Goal: Transaction & Acquisition: Purchase product/service

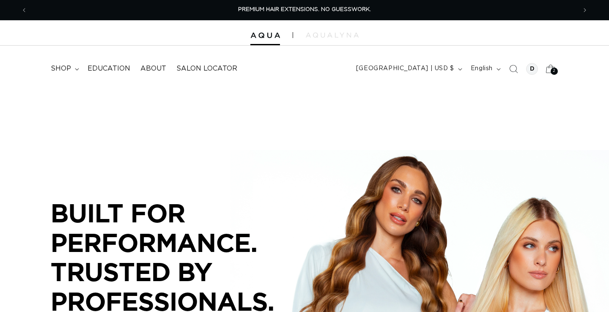
click at [549, 73] on icon at bounding box center [550, 69] width 9 height 8
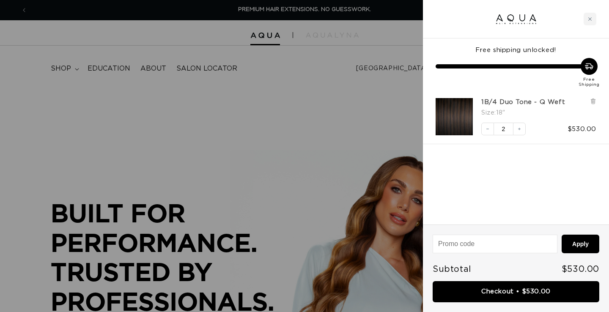
scroll to position [0, 549]
click at [517, 105] on link "1B/4 Duo Tone - Q Weft" at bounding box center [523, 102] width 84 height 8
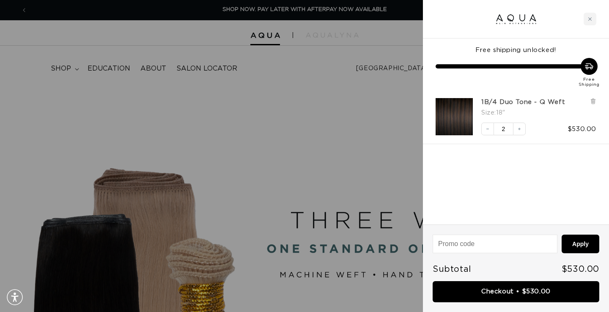
scroll to position [0, 0]
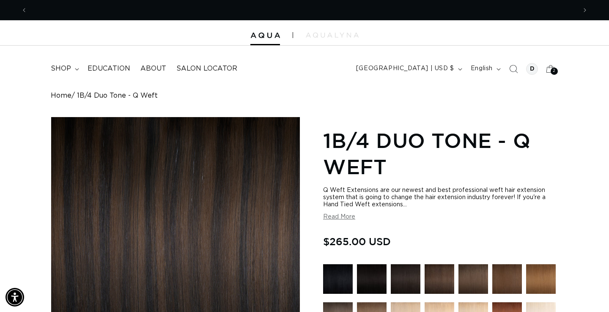
scroll to position [0, 1097]
click at [70, 71] on span "shop" at bounding box center [61, 68] width 20 height 9
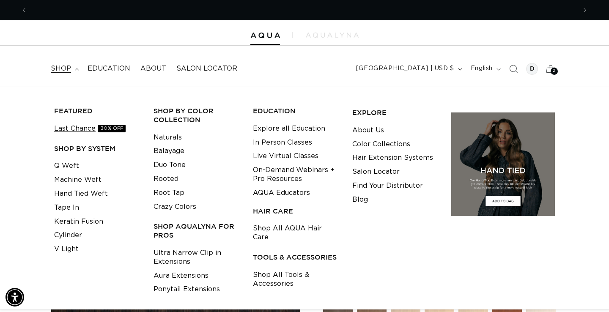
scroll to position [0, 0]
click at [76, 234] on link "Cylinder" at bounding box center [68, 235] width 28 height 14
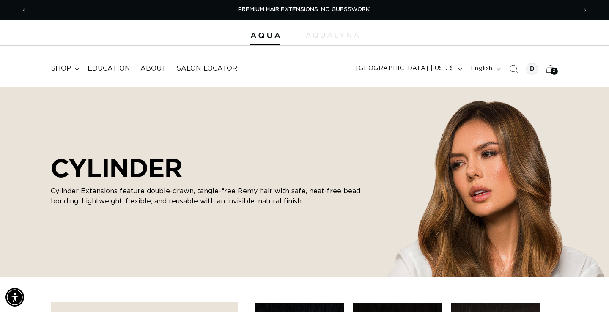
click at [77, 71] on summary "shop" at bounding box center [64, 68] width 37 height 19
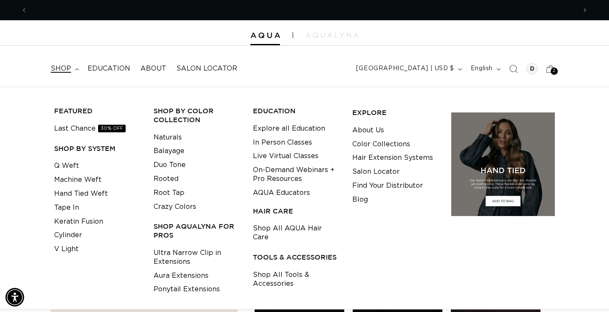
scroll to position [0, 549]
click at [276, 268] on link "Shop All Tools & Accessories" at bounding box center [296, 279] width 86 height 23
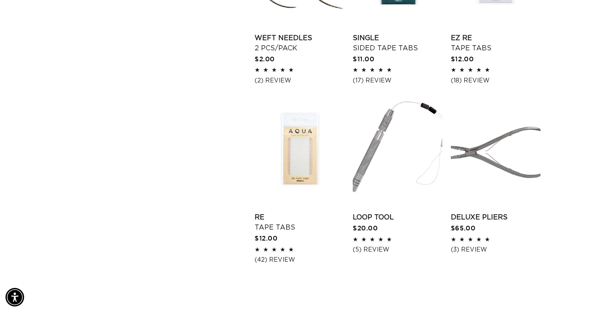
scroll to position [948, 0]
click at [365, 222] on link "Loop Tool" at bounding box center [398, 217] width 90 height 10
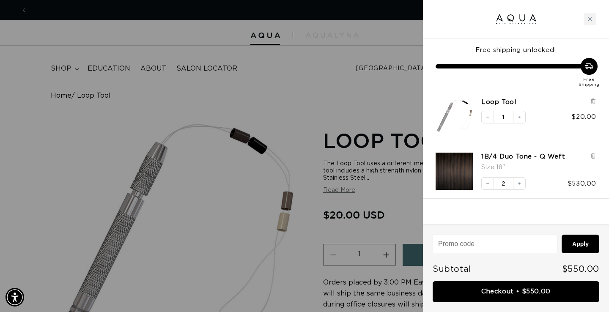
scroll to position [0, 549]
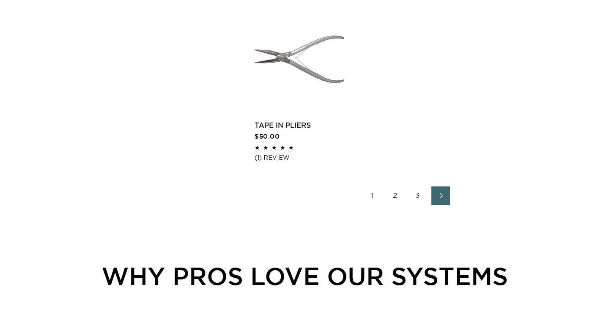
scroll to position [1230, 0]
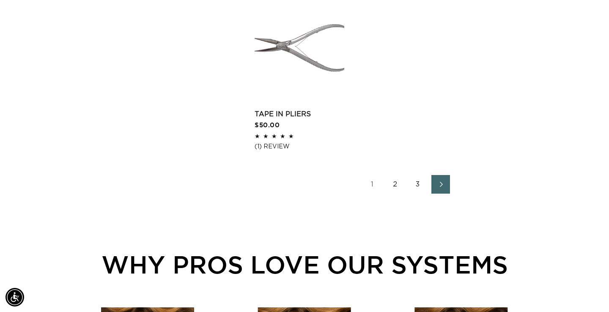
click at [397, 193] on link "2" at bounding box center [395, 184] width 19 height 19
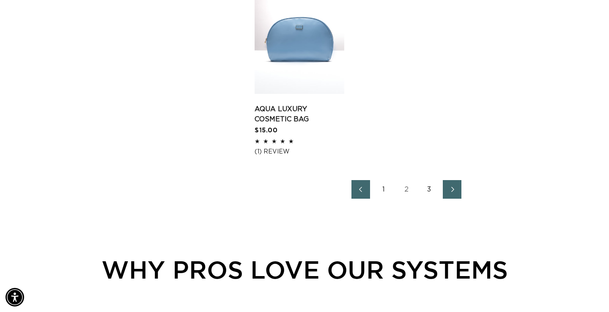
scroll to position [1227, 0]
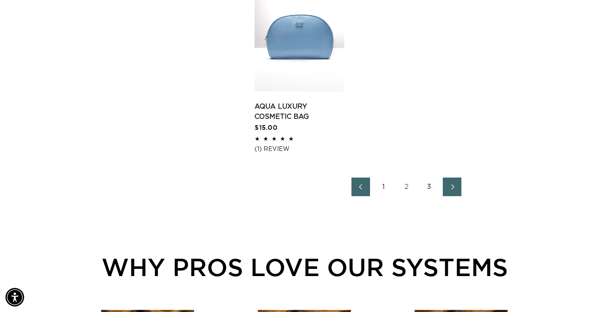
click at [430, 196] on link "3" at bounding box center [429, 187] width 19 height 19
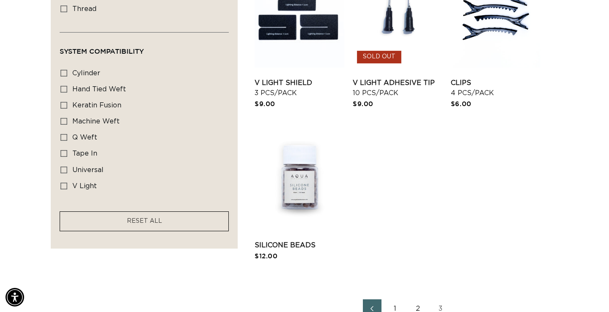
scroll to position [0, 1097]
click at [304, 240] on link "Silicone Beads" at bounding box center [299, 245] width 90 height 10
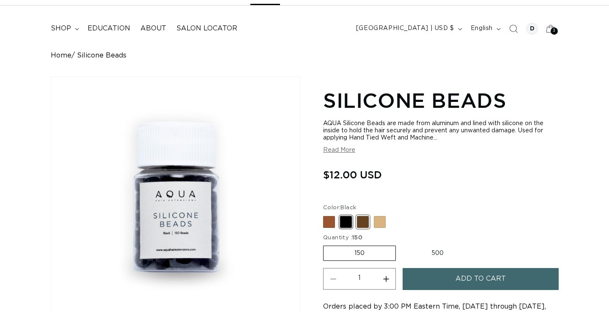
scroll to position [40, 0]
click at [363, 226] on span at bounding box center [363, 222] width 12 height 12
click at [326, 215] on input "Dark Brown Variant sold out or unavailable" at bounding box center [325, 214] width 0 height 0
radio input "true"
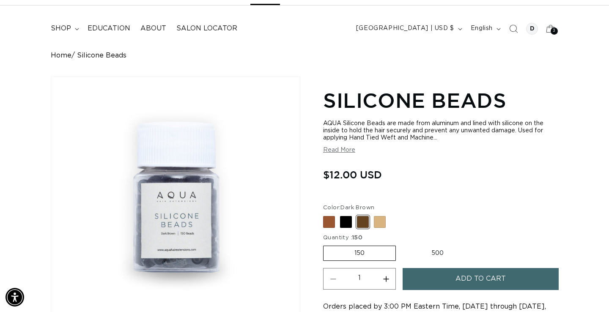
scroll to position [0, 549]
click at [435, 282] on button "Add to cart" at bounding box center [480, 279] width 156 height 22
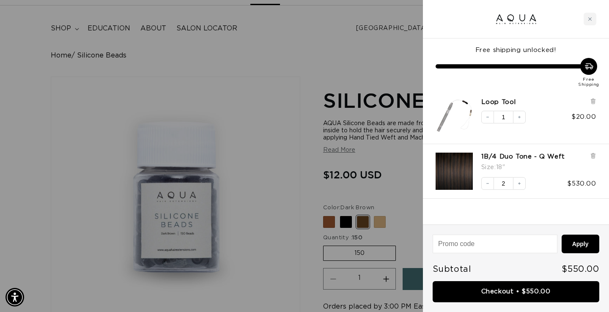
scroll to position [0, 1097]
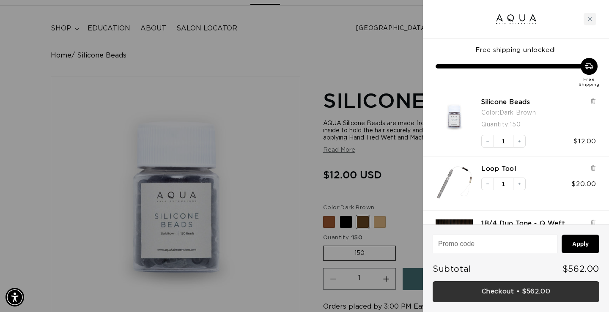
click at [468, 293] on link "Checkout • $562.00" at bounding box center [515, 292] width 167 height 22
